Goal: Task Accomplishment & Management: Complete application form

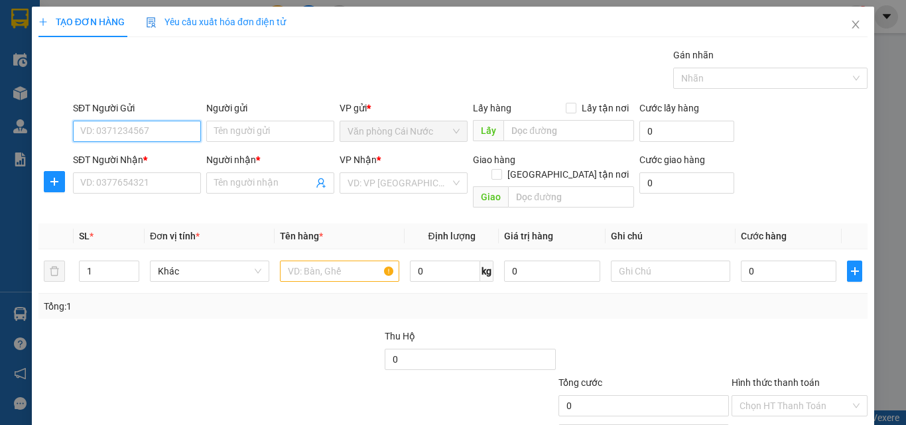
click at [143, 128] on input "SĐT Người Gửi" at bounding box center [137, 131] width 128 height 21
type input "0816404440"
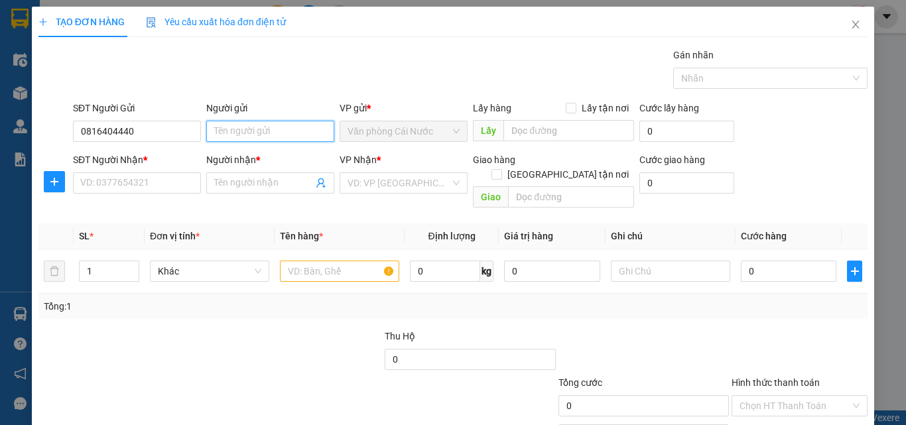
click at [226, 137] on input "Người gửi" at bounding box center [270, 131] width 128 height 21
type input "[PERSON_NAME]"
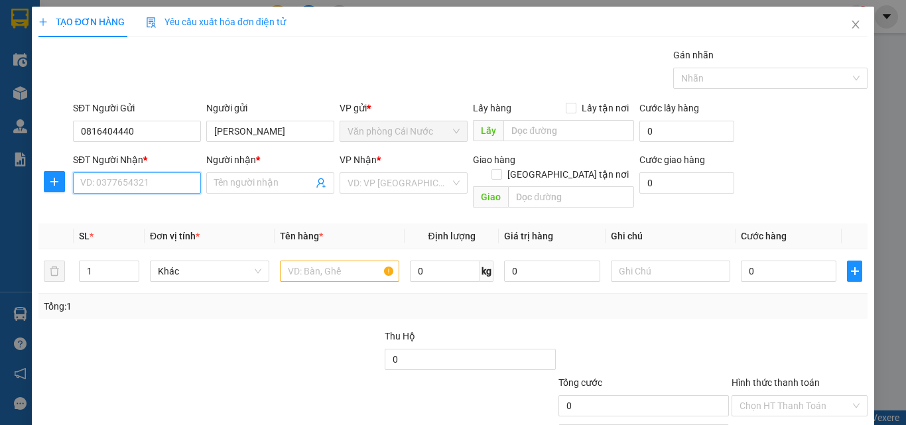
click at [152, 184] on input "SĐT Người Nhận *" at bounding box center [137, 182] width 128 height 21
type input "0816404440"
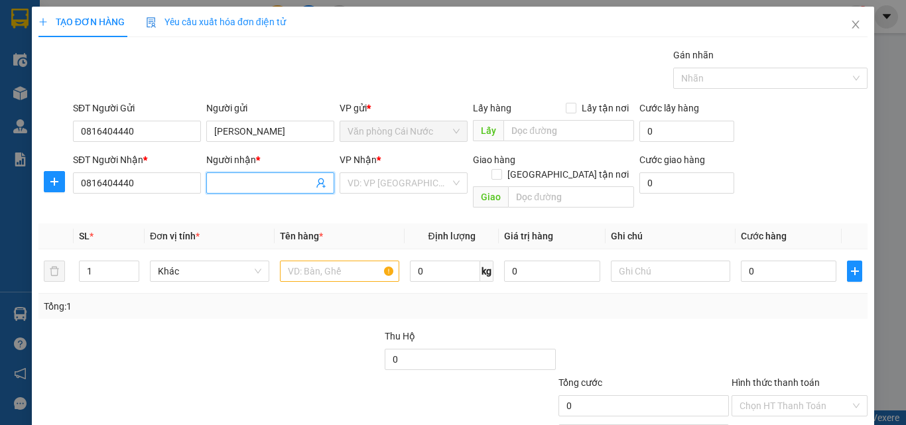
click at [234, 184] on input "Người nhận *" at bounding box center [263, 183] width 99 height 15
type input "[PERSON_NAME]"
click at [399, 188] on input "search" at bounding box center [398, 183] width 103 height 20
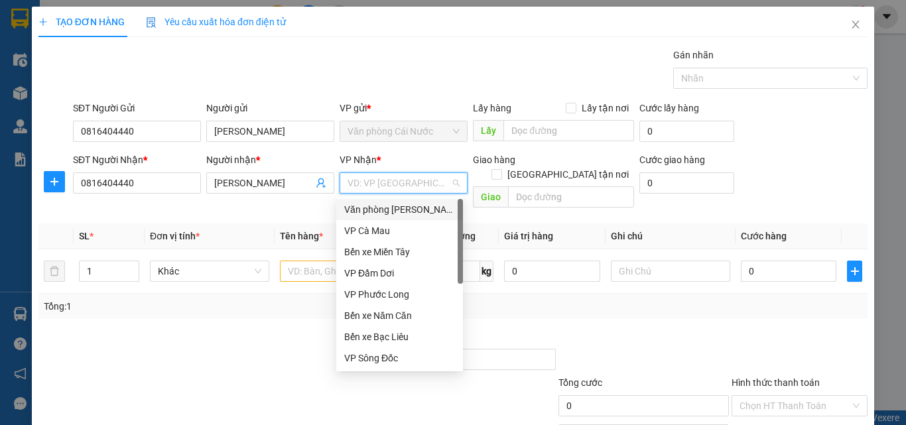
click at [394, 209] on div "Văn phòng [PERSON_NAME]" at bounding box center [399, 209] width 111 height 15
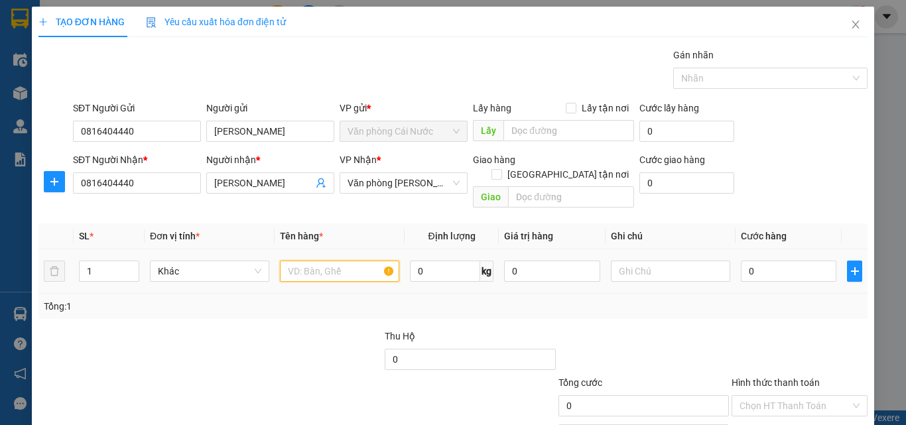
click at [301, 261] on input "text" at bounding box center [339, 271] width 119 height 21
type input "1 XE MÁY 69E1-088.14"
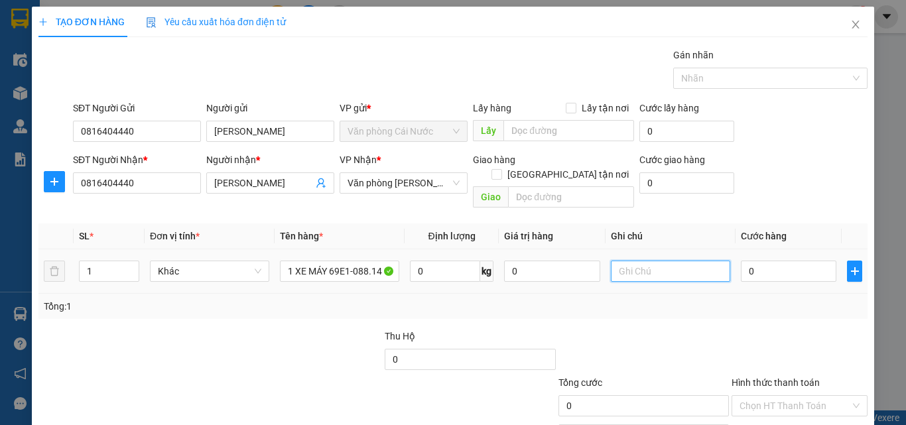
click at [642, 261] on input "text" at bounding box center [670, 271] width 119 height 21
type input "KHÁCH THEO XE"
click at [760, 261] on input "0" at bounding box center [788, 271] width 95 height 21
type input "4"
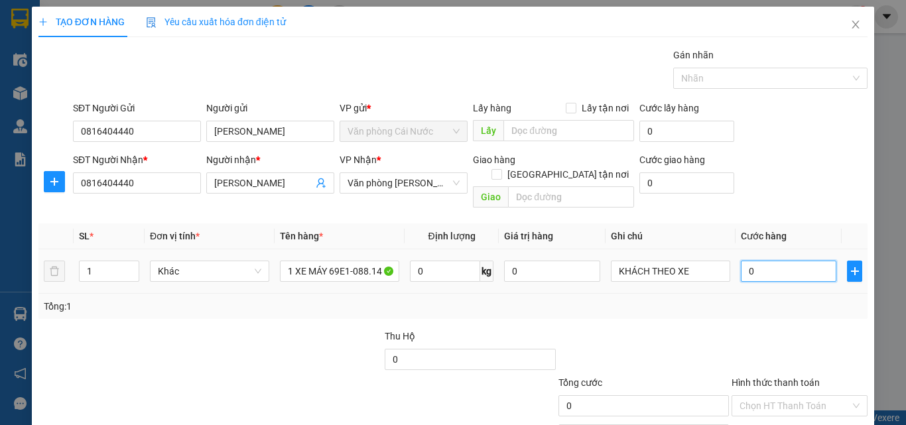
type input "4"
type input "40"
type input "400"
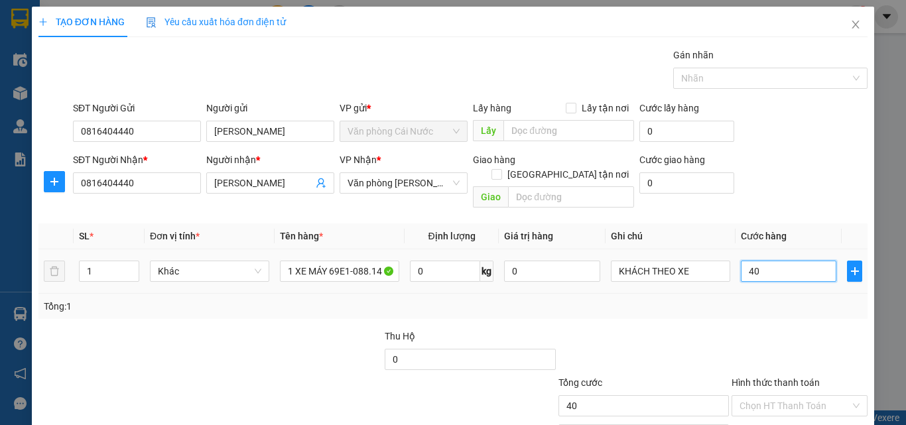
type input "400"
click at [694, 313] on div "Transit Pickup Surcharge Ids Transit Deliver Surcharge Ids Transit Deliver Surc…" at bounding box center [452, 264] width 829 height 432
type input "400.000"
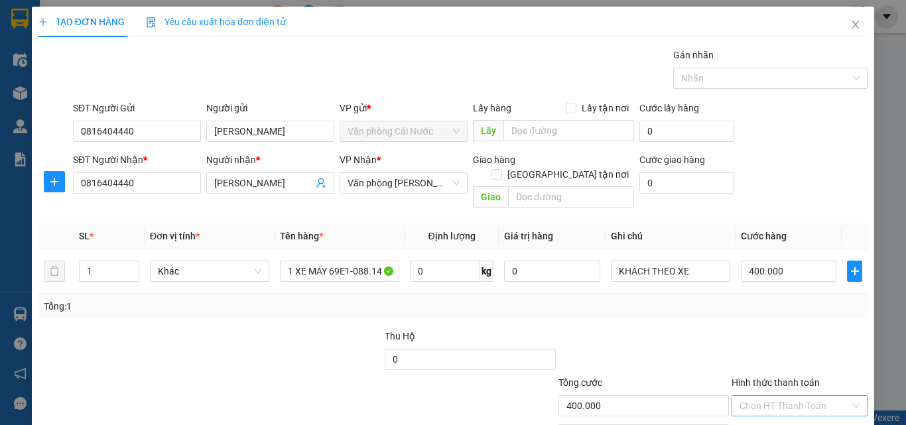
scroll to position [66, 0]
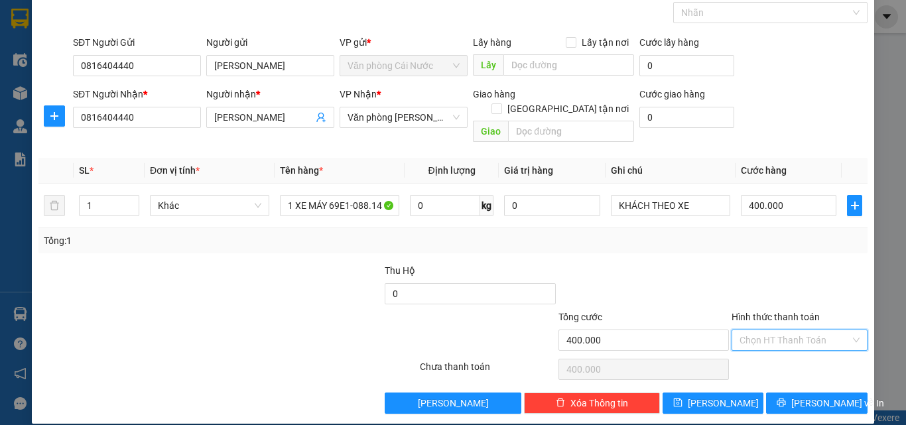
click at [792, 330] on input "Hình thức thanh toán" at bounding box center [794, 340] width 111 height 20
click at [783, 353] on div "Tại văn phòng" at bounding box center [791, 352] width 119 height 15
type input "0"
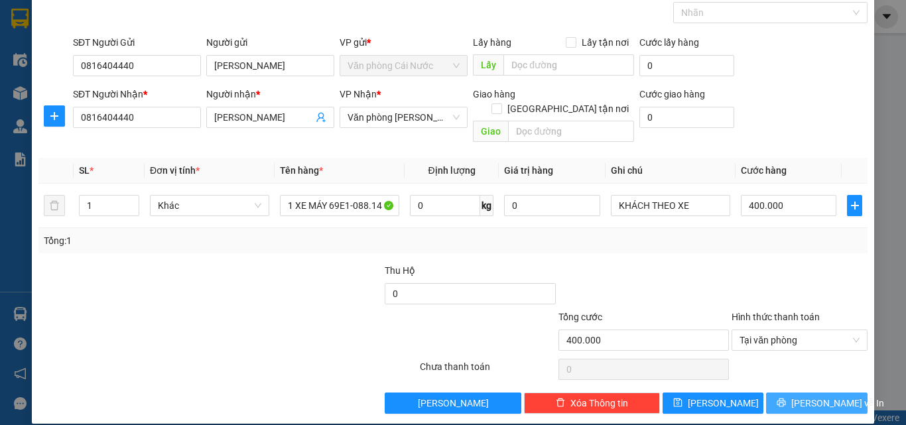
click at [808, 396] on span "[PERSON_NAME] và In" at bounding box center [837, 403] width 93 height 15
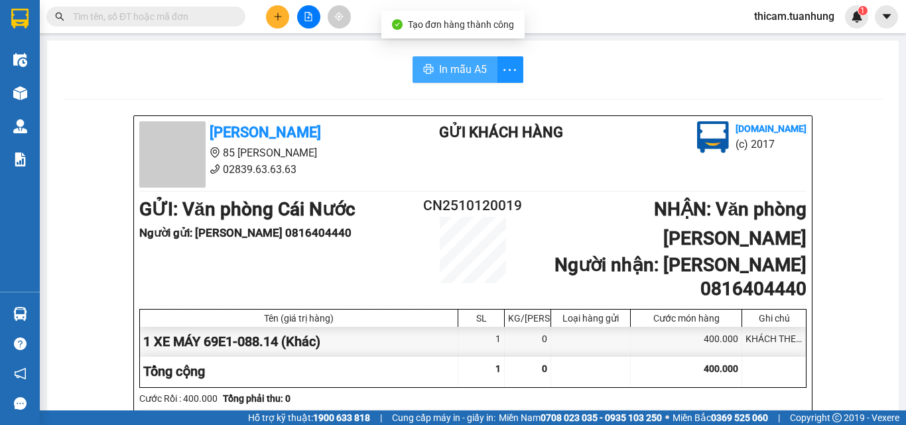
click at [453, 77] on span "In mẫu A5" at bounding box center [463, 69] width 48 height 17
